Goal: Find specific page/section: Find specific page/section

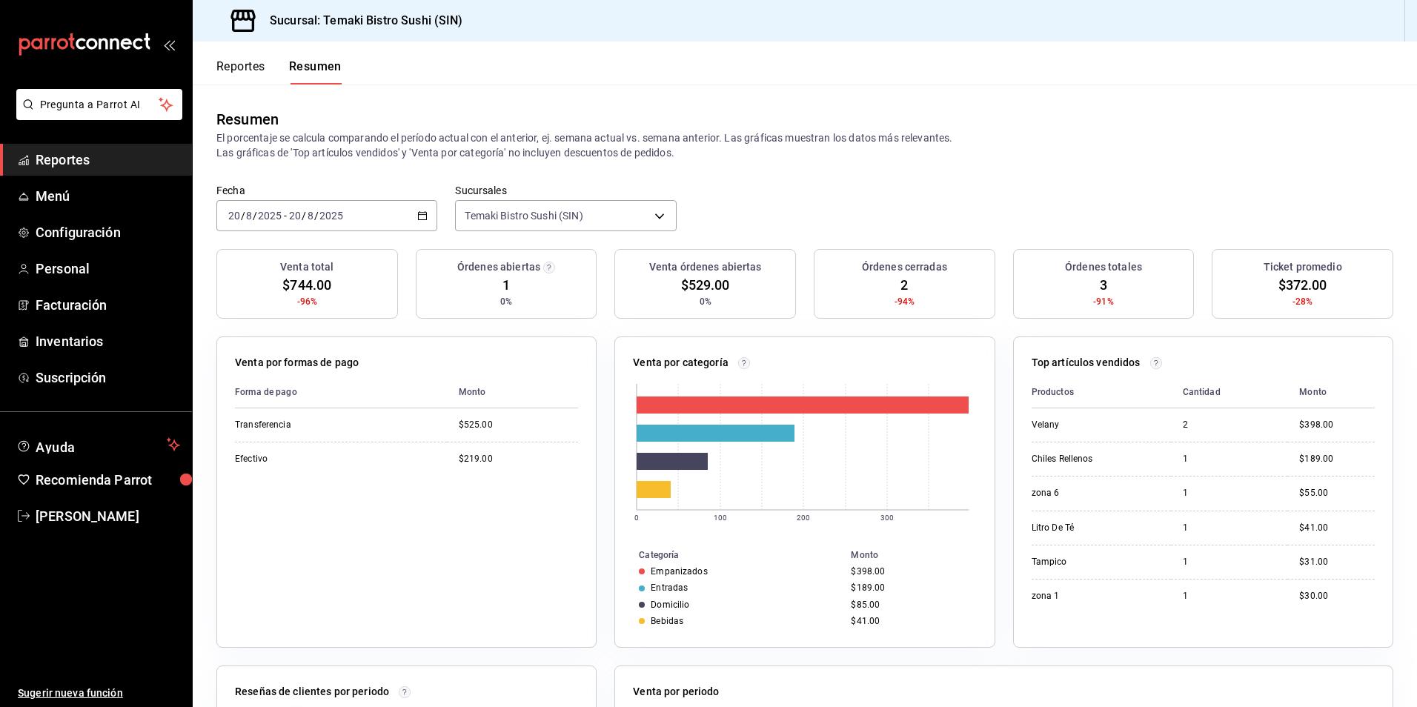
click at [245, 62] on button "Reportes" at bounding box center [240, 71] width 49 height 25
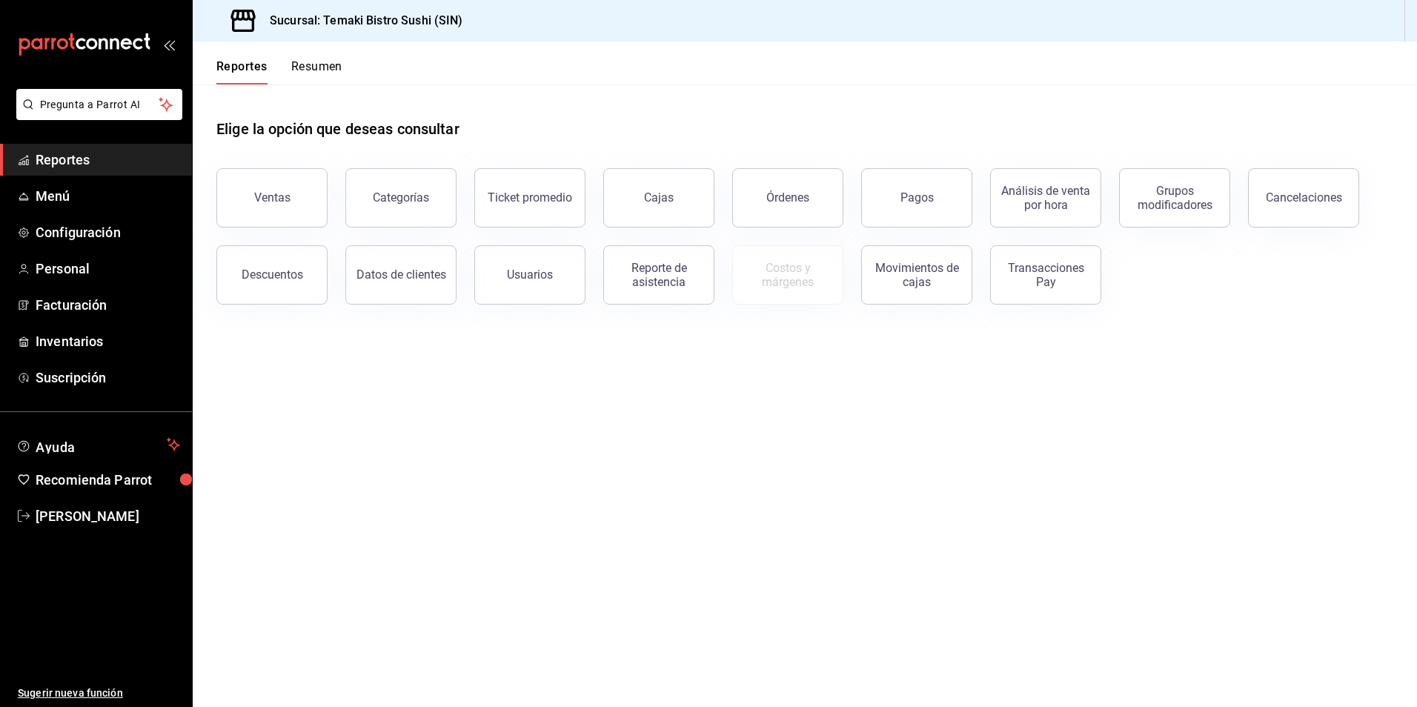
click at [299, 59] on div "Reportes Resumen" at bounding box center [268, 63] width 150 height 43
click at [305, 62] on button "Resumen" at bounding box center [316, 71] width 51 height 25
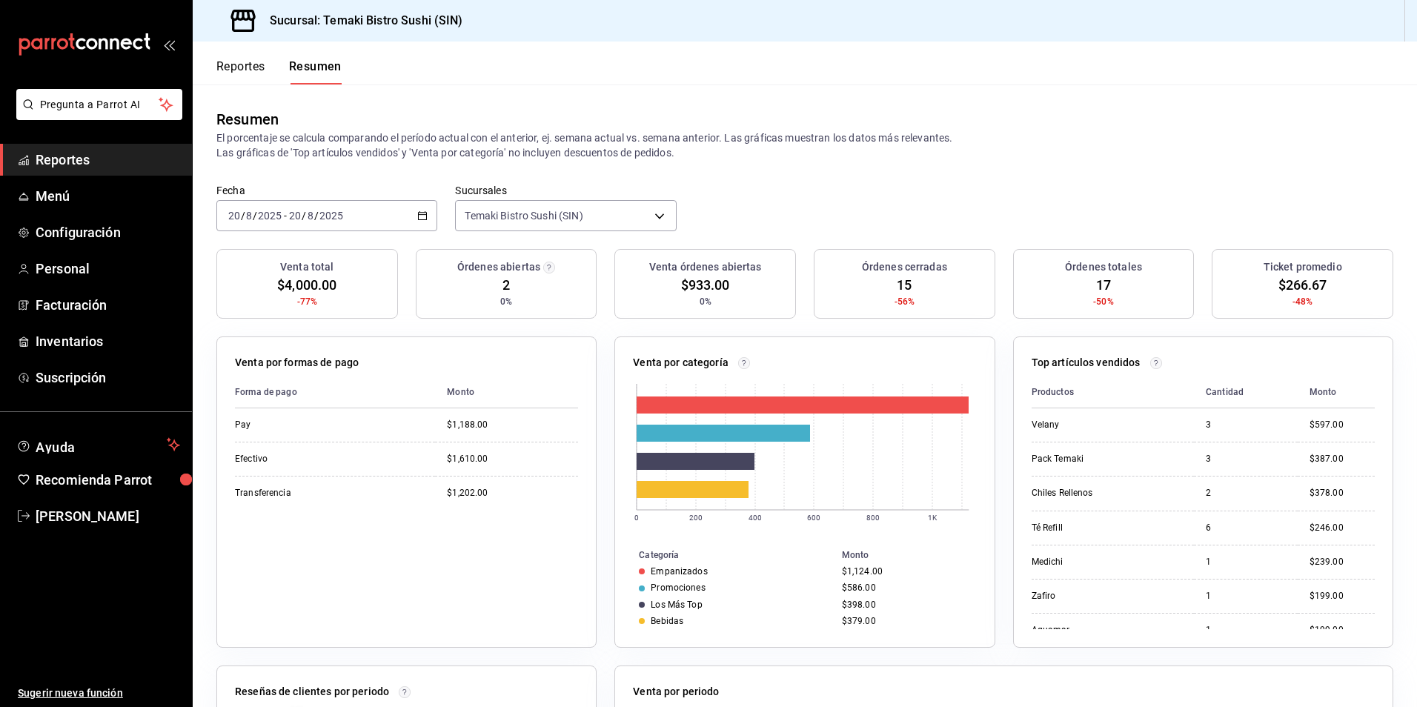
click at [248, 70] on button "Reportes" at bounding box center [240, 71] width 49 height 25
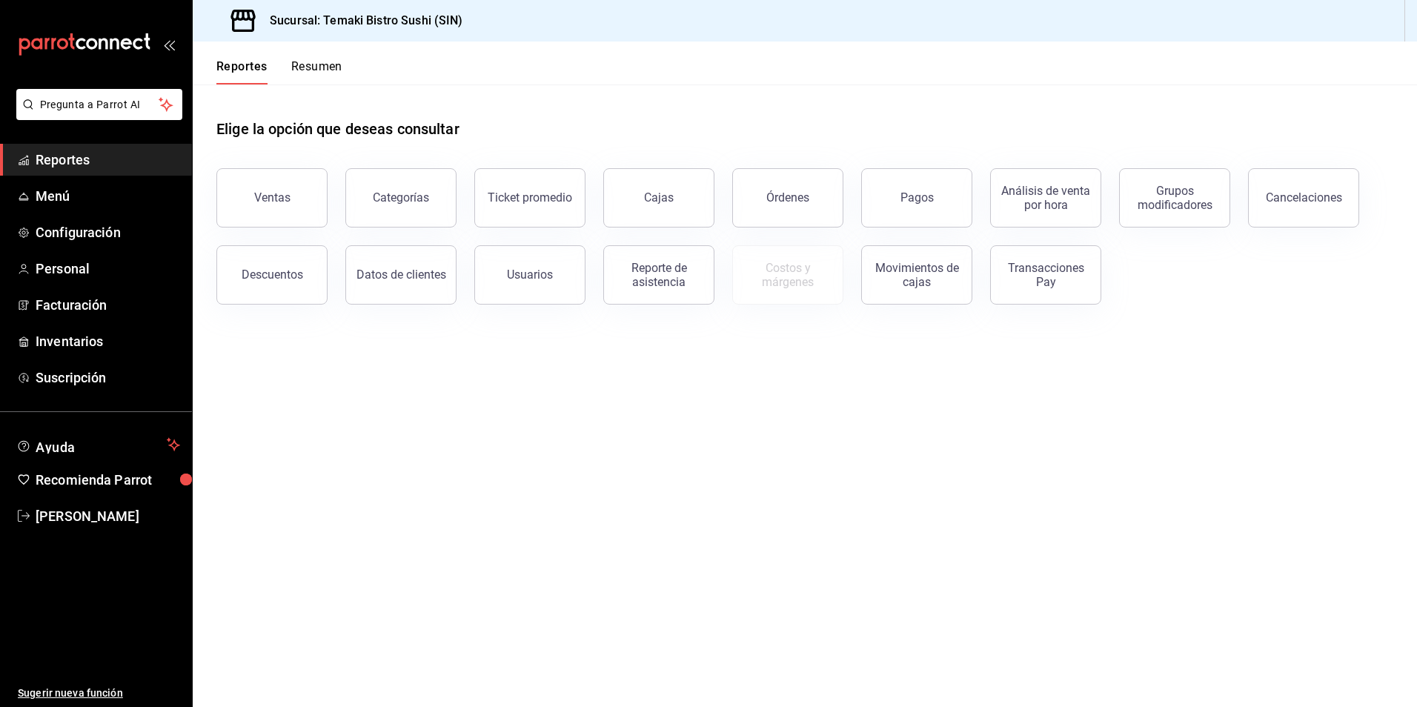
click at [302, 73] on button "Resumen" at bounding box center [316, 71] width 51 height 25
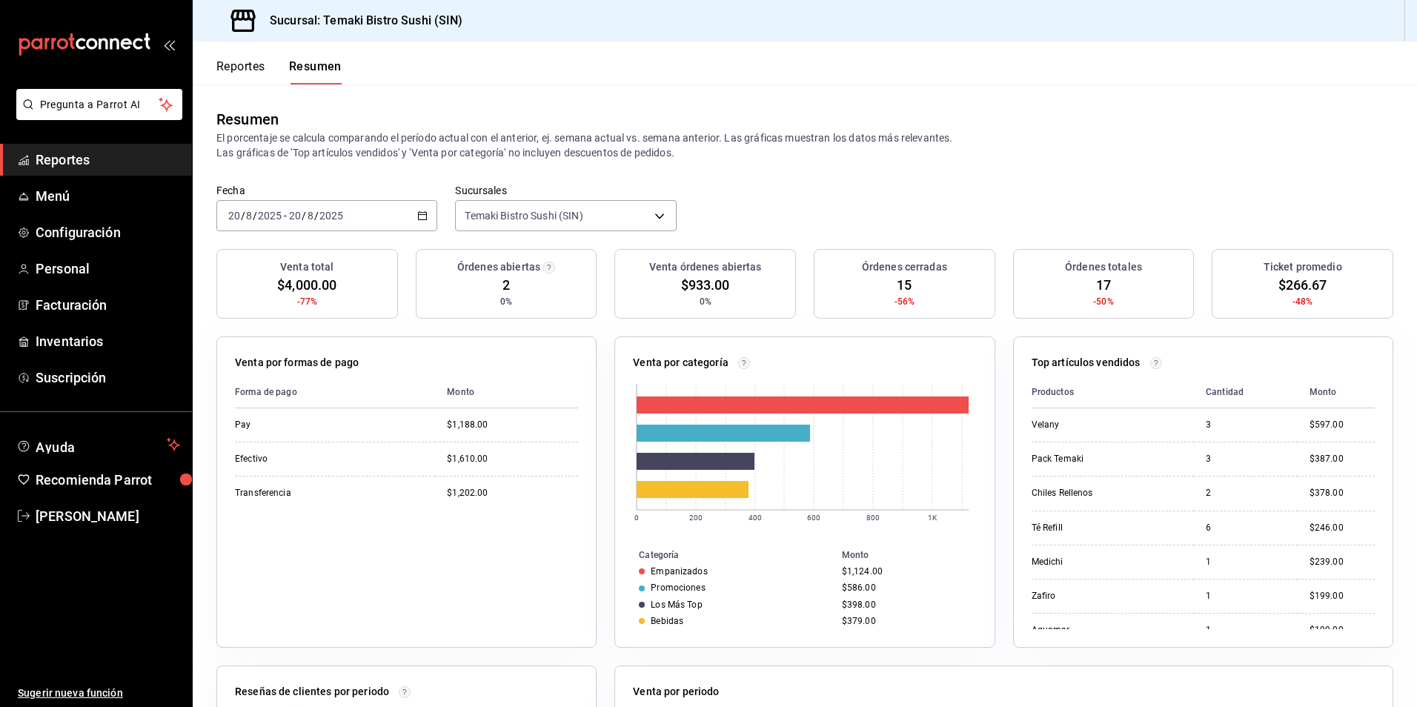
click at [259, 67] on button "Reportes" at bounding box center [240, 71] width 49 height 25
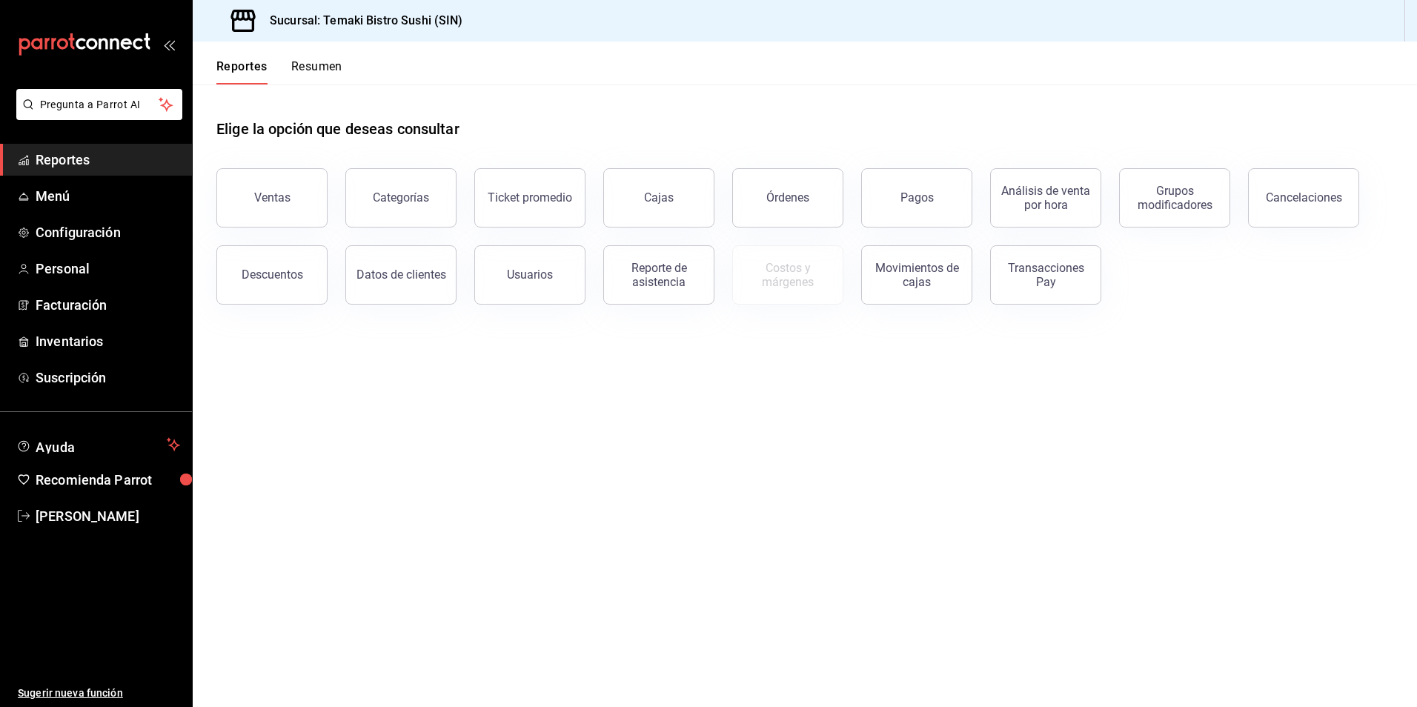
click at [322, 64] on button "Resumen" at bounding box center [316, 71] width 51 height 25
